Goal: Task Accomplishment & Management: Complete application form

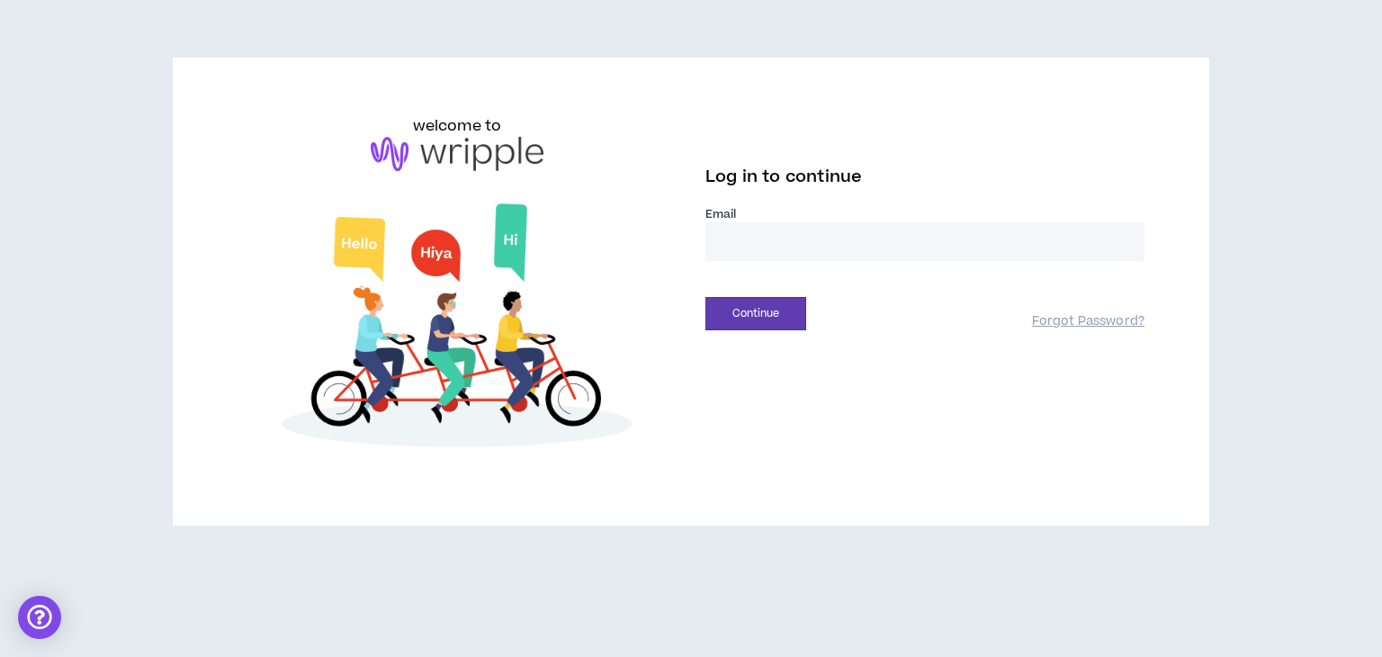
click at [836, 237] on input "email" at bounding box center [925, 241] width 439 height 39
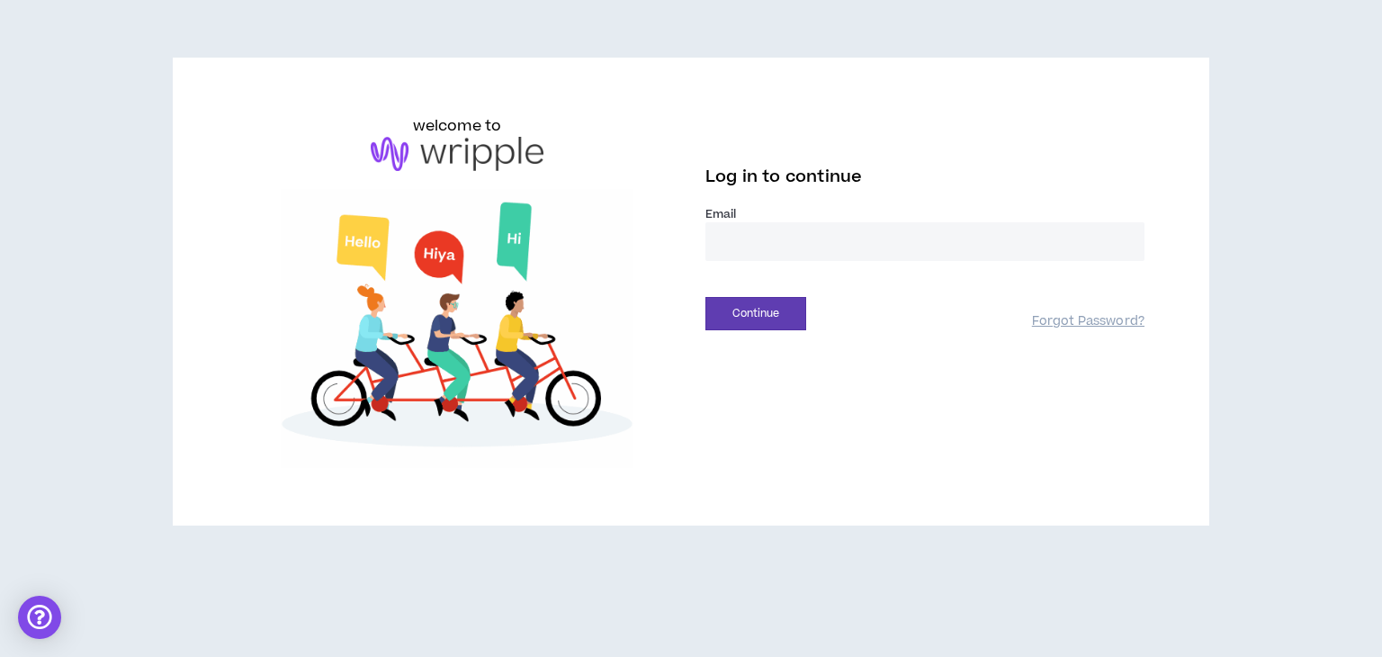
type input "**********"
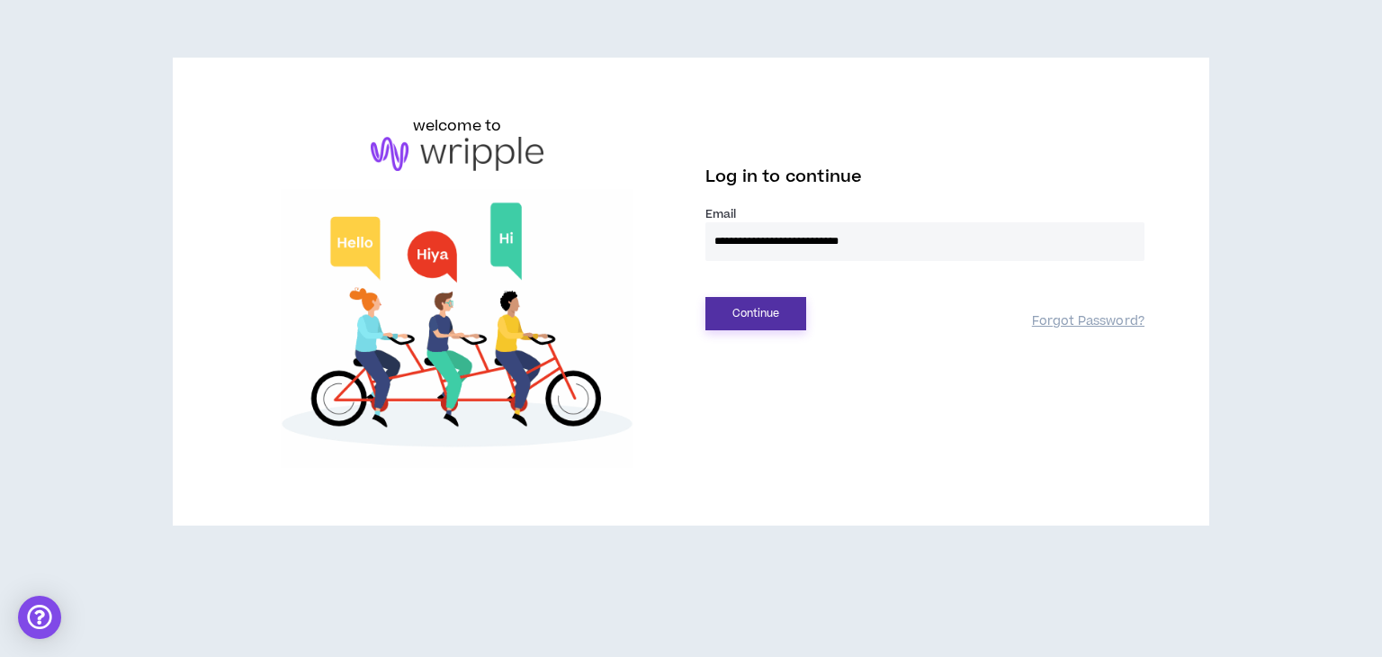
click at [751, 308] on button "Continue" at bounding box center [756, 313] width 101 height 33
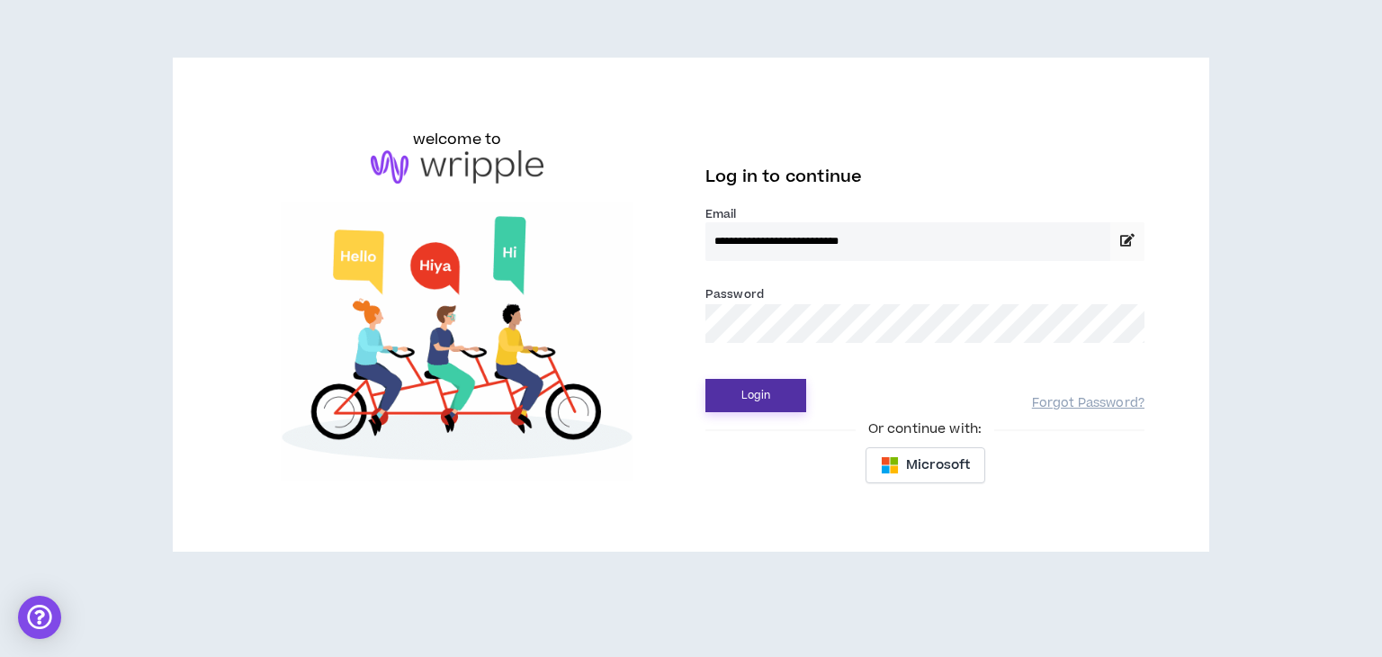
click at [767, 393] on button "Login" at bounding box center [756, 395] width 101 height 33
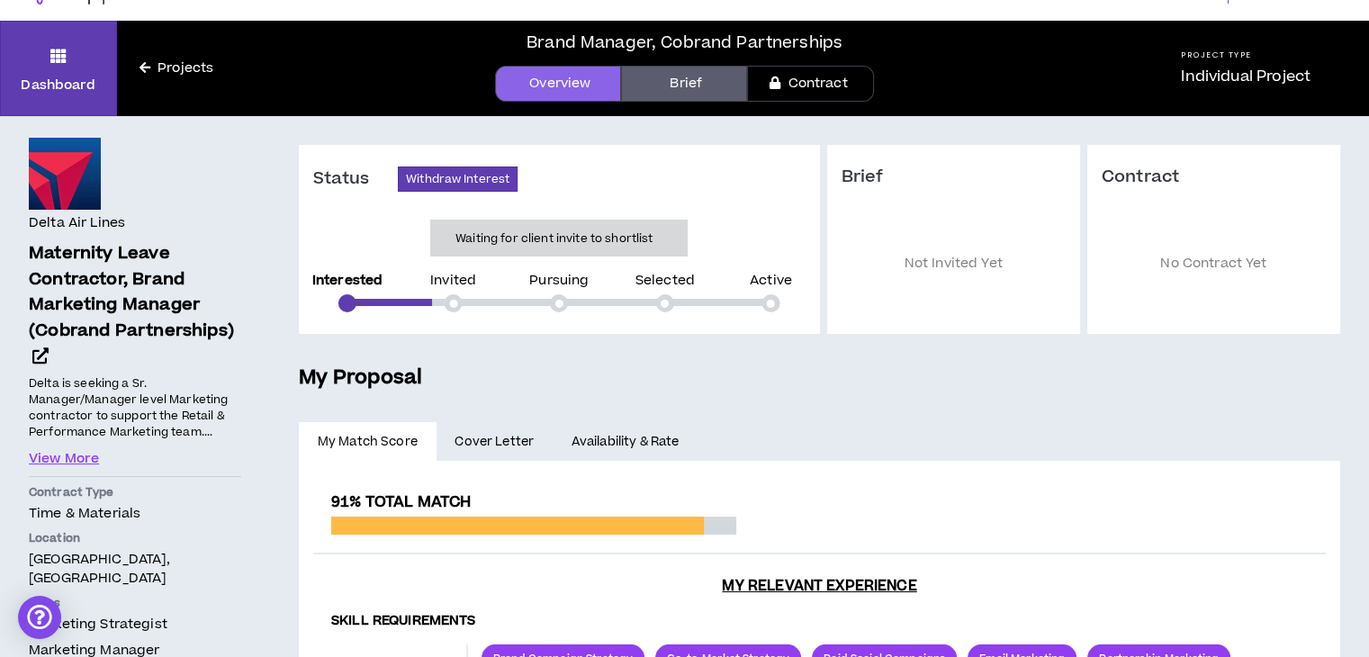
scroll to position [29, 0]
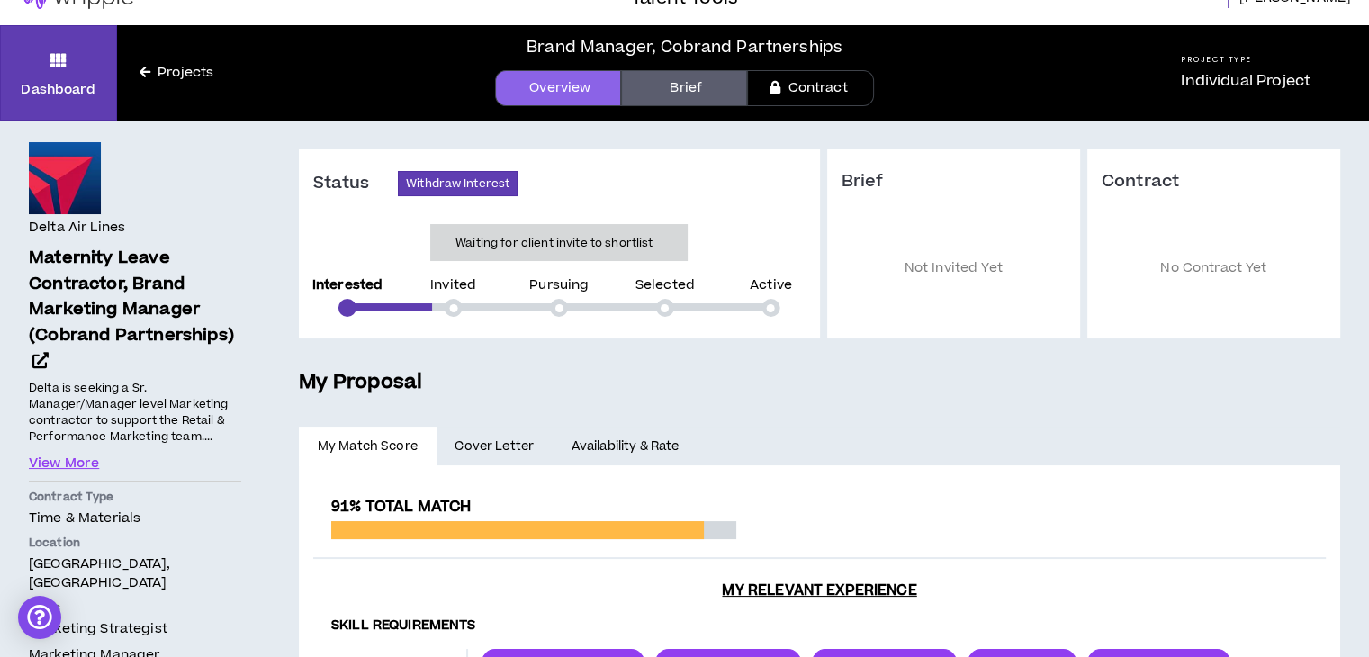
click at [145, 67] on icon at bounding box center [144, 72] width 11 height 13
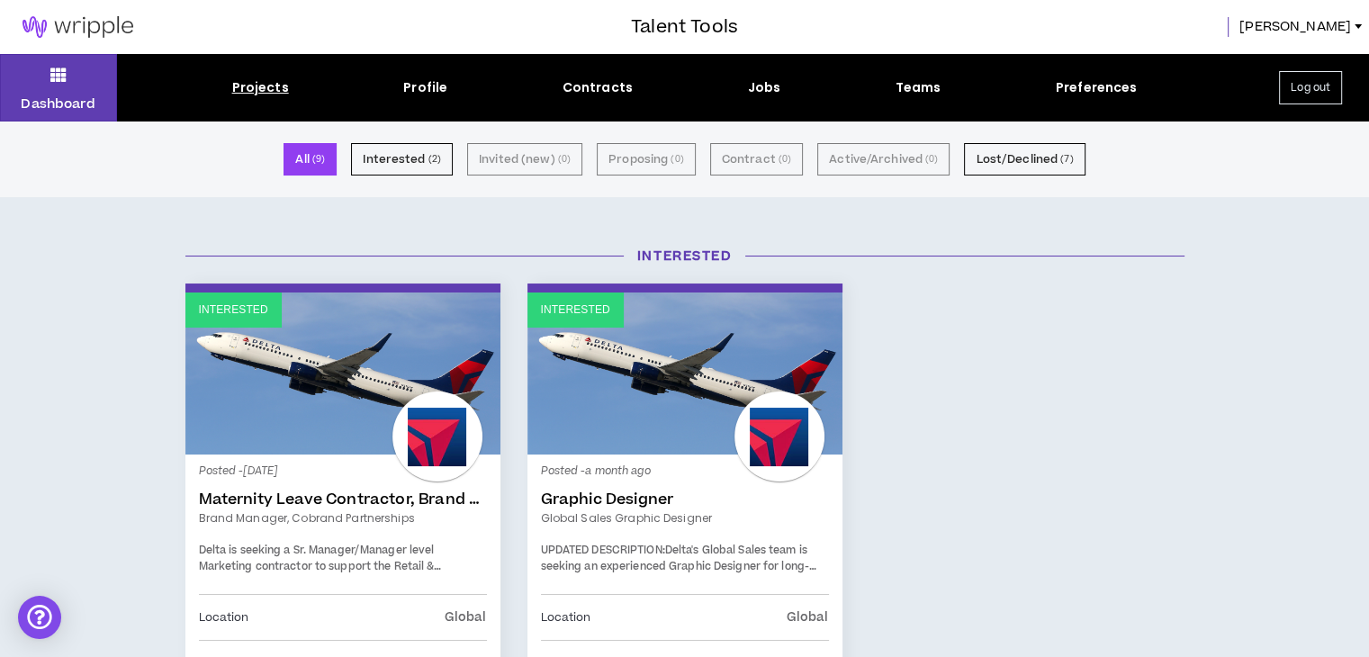
click at [641, 337] on link "Interested" at bounding box center [684, 373] width 315 height 162
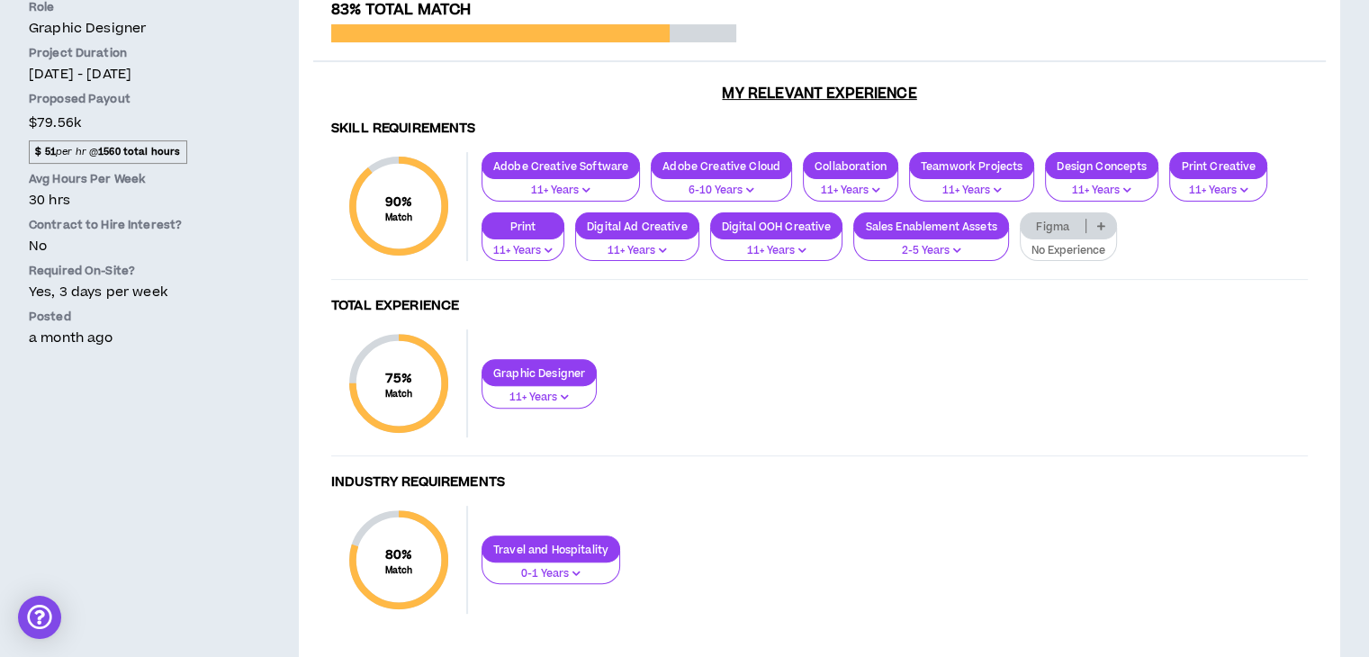
scroll to position [514, 0]
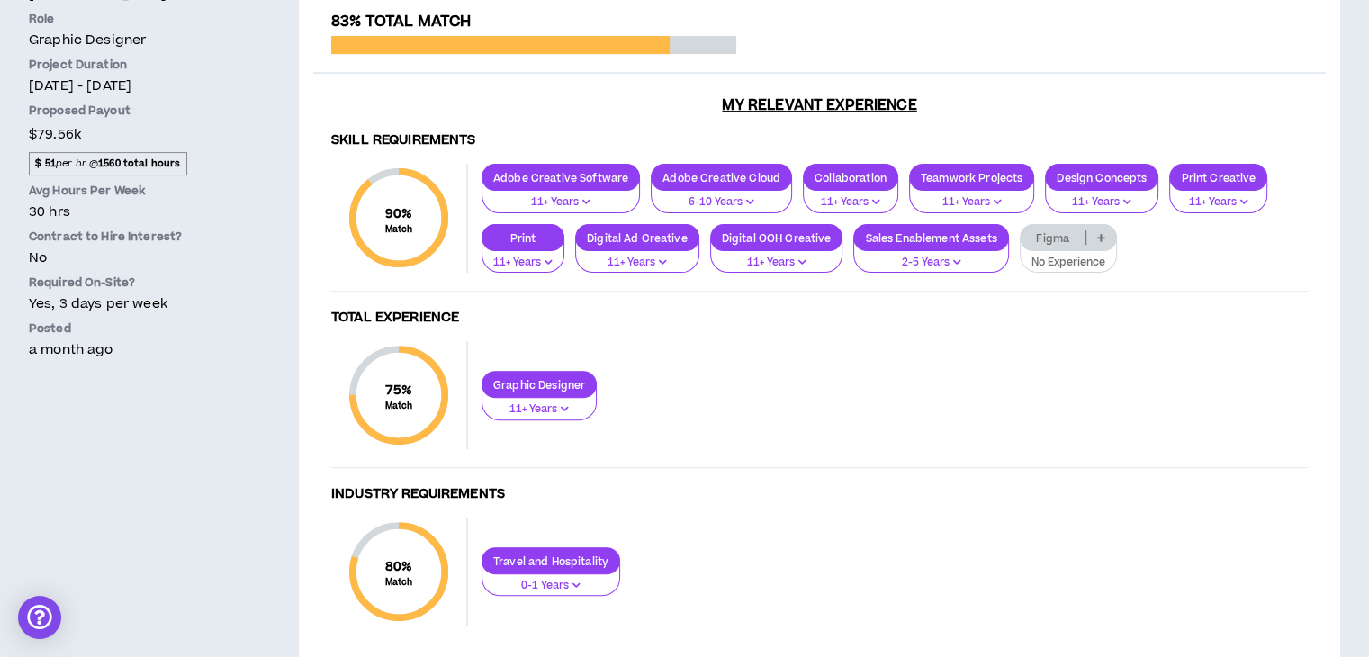
click at [572, 406] on p "11+ Years" at bounding box center [539, 409] width 92 height 16
click at [737, 387] on div "Graphic Designer 11+ Years" at bounding box center [888, 395] width 840 height 49
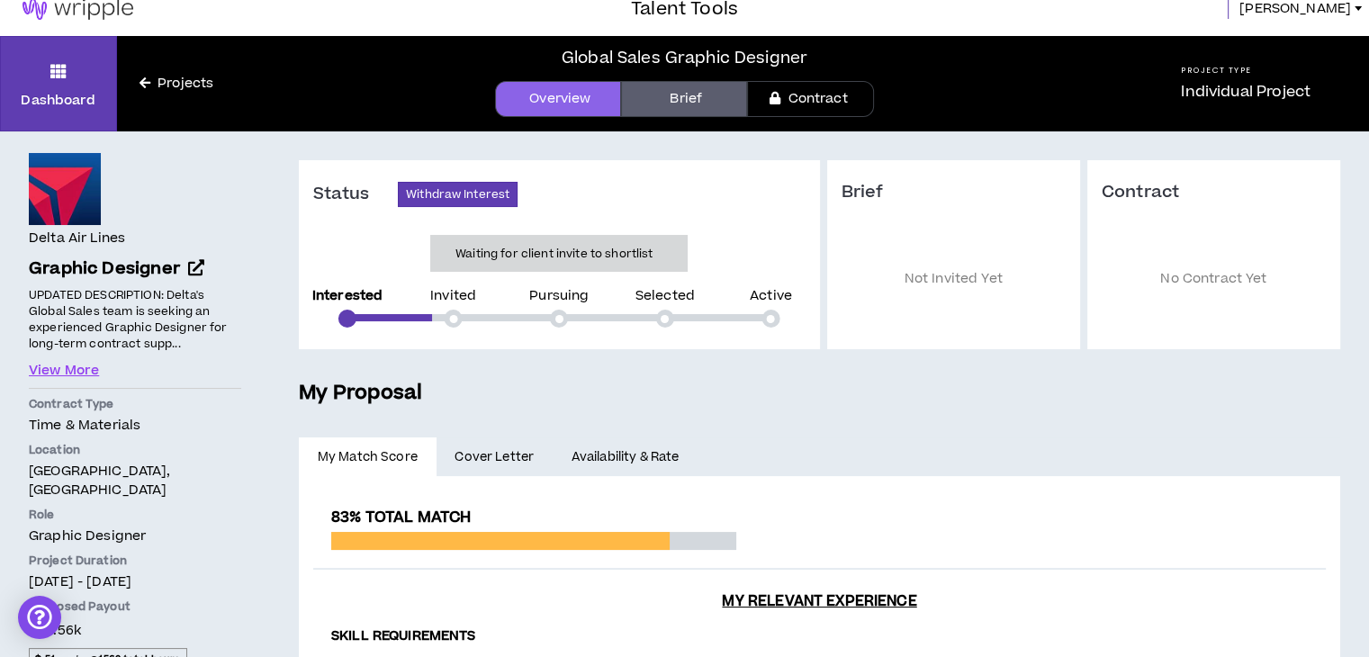
scroll to position [0, 0]
